Goal: Book appointment/travel/reservation

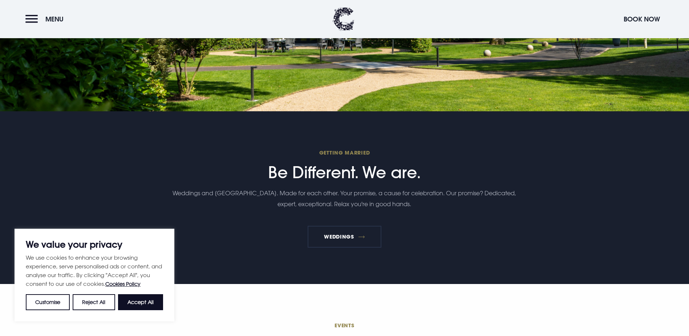
scroll to position [1853, 0]
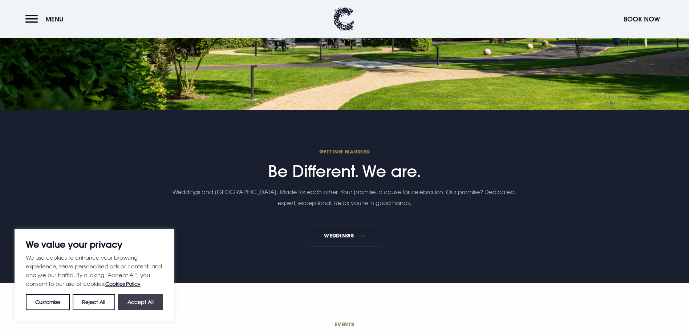
click at [137, 303] on button "Accept All" at bounding box center [140, 302] width 45 height 16
checkbox input "true"
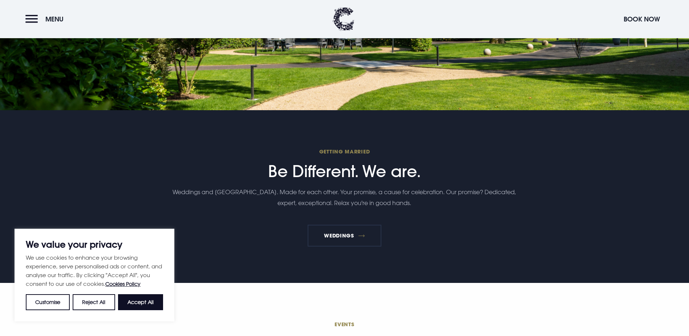
checkbox input "true"
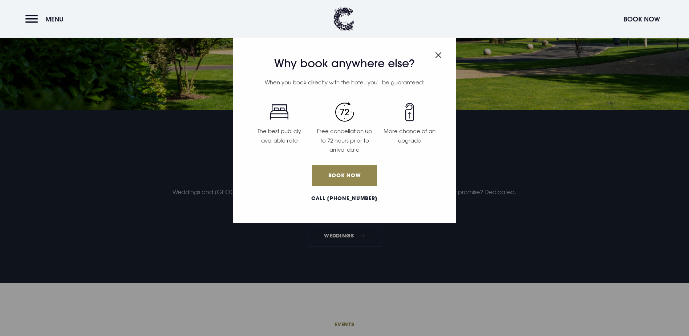
click at [32, 29] on header "Menu Book Now" at bounding box center [344, 19] width 689 height 38
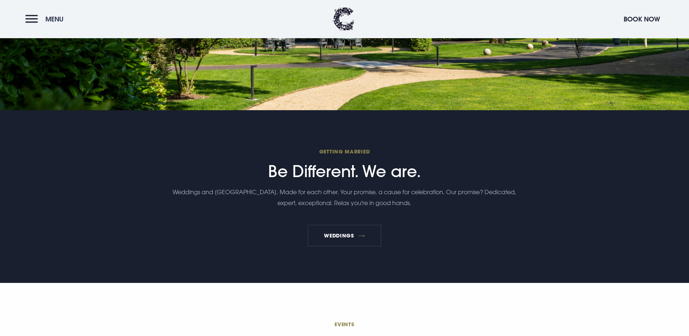
click at [33, 21] on button "Menu" at bounding box center [46, 19] width 42 height 16
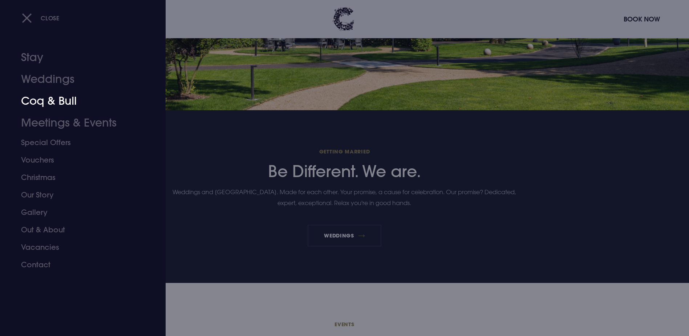
click at [52, 99] on link "Coq & Bull" at bounding box center [78, 101] width 115 height 22
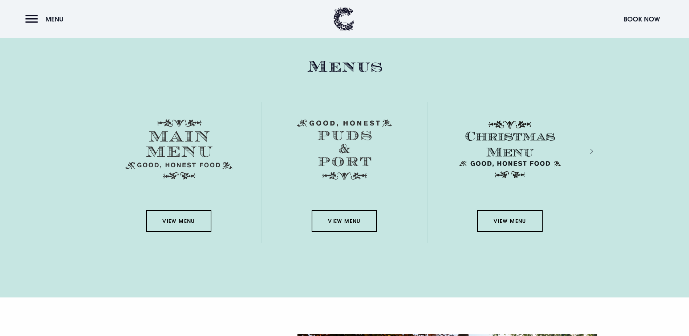
scroll to position [1090, 0]
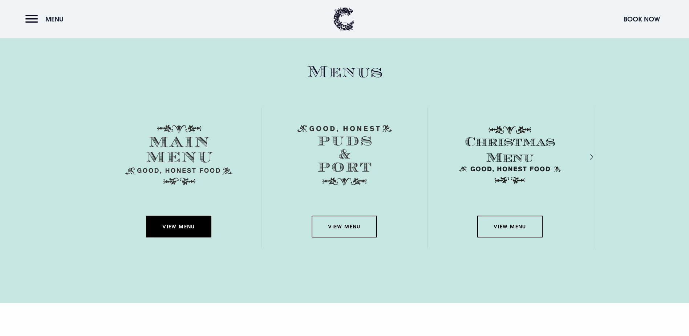
click at [173, 215] on link "View Menu" at bounding box center [178, 226] width 65 height 22
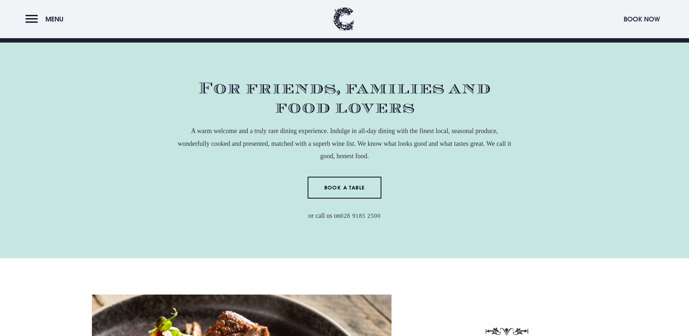
scroll to position [291, 0]
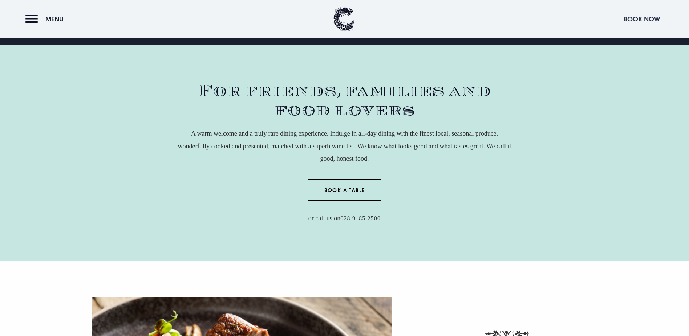
click at [644, 19] on button "Book Now" at bounding box center [642, 19] width 44 height 16
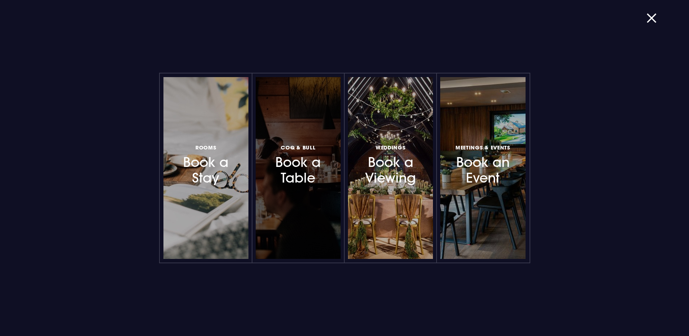
click at [298, 170] on h3 "Coq & Bull Book a Table" at bounding box center [298, 163] width 63 height 43
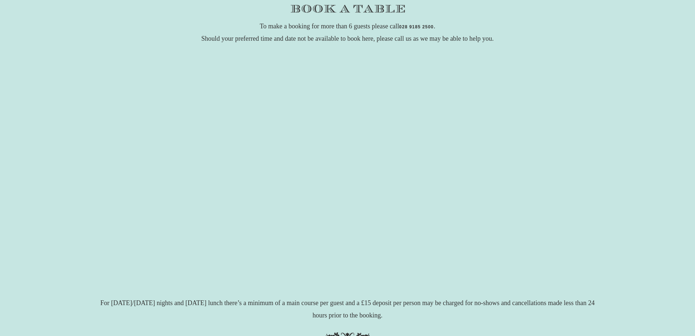
scroll to position [109, 0]
